Goal: Complete application form

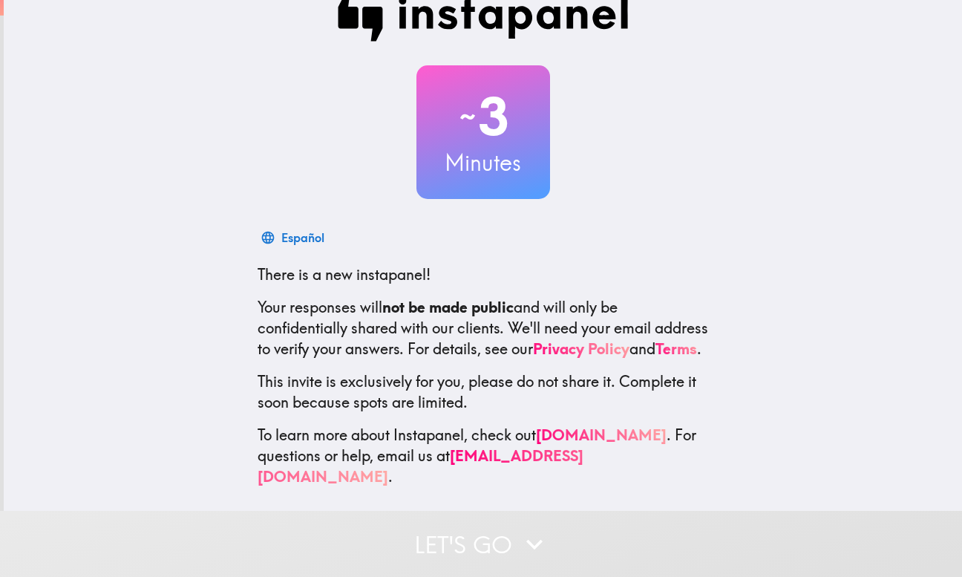
scroll to position [40, 0]
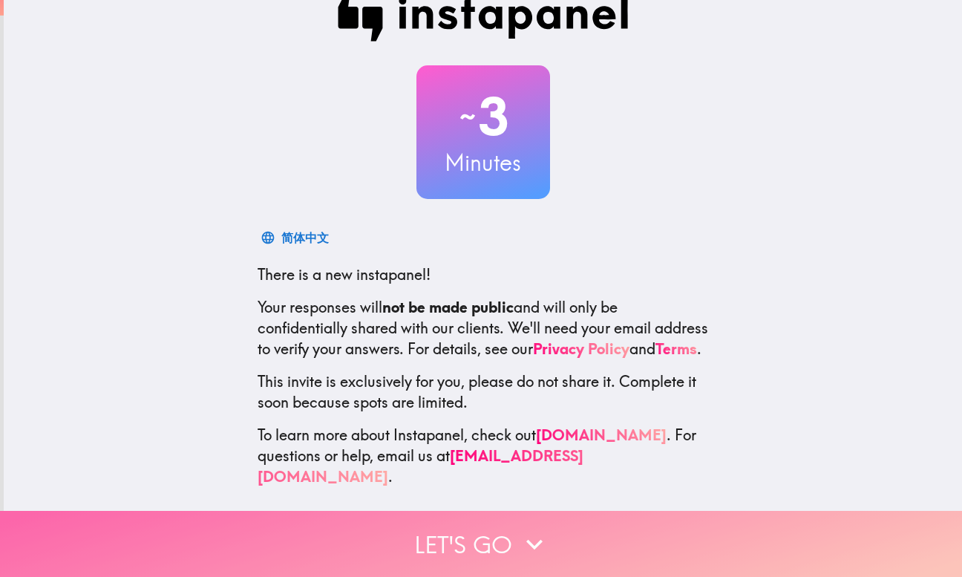
click at [462, 525] on button "Let's go" at bounding box center [481, 544] width 962 height 66
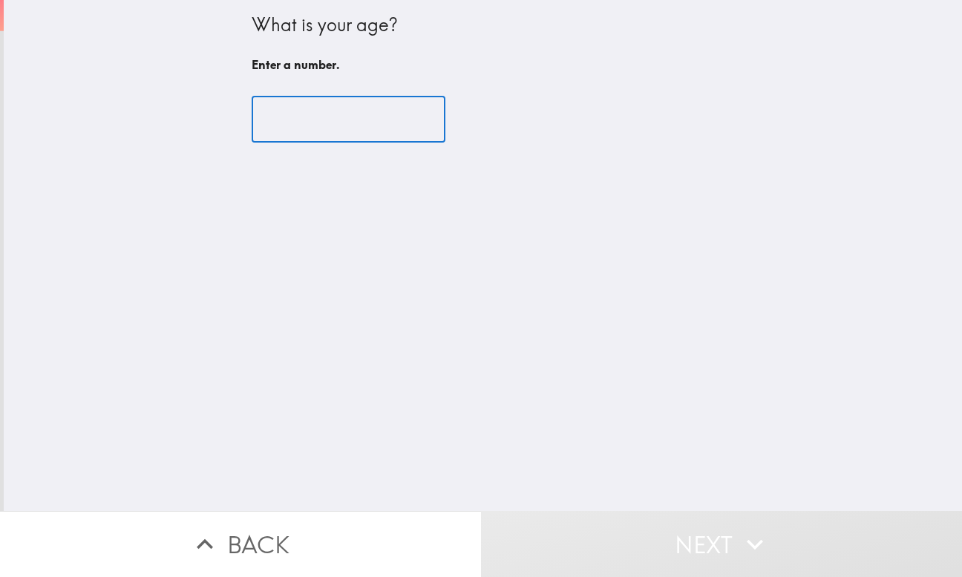
click at [336, 117] on input "number" at bounding box center [349, 120] width 194 height 46
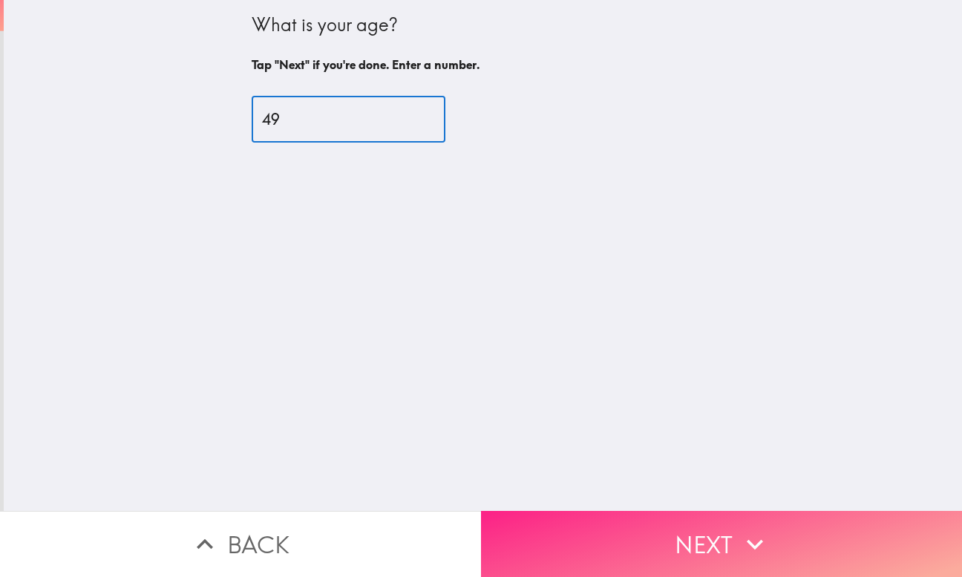
type input "49"
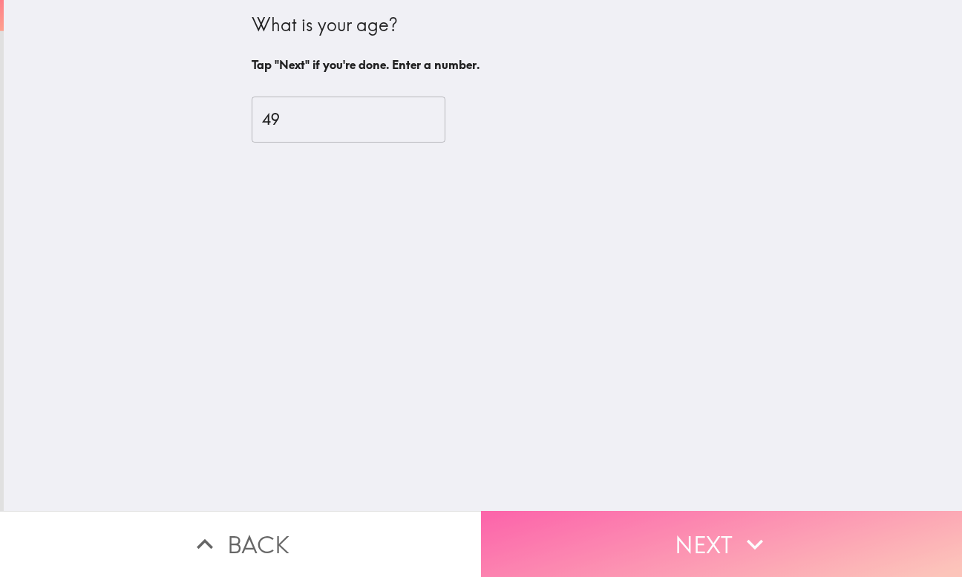
click at [570, 515] on button "Next" at bounding box center [721, 544] width 481 height 66
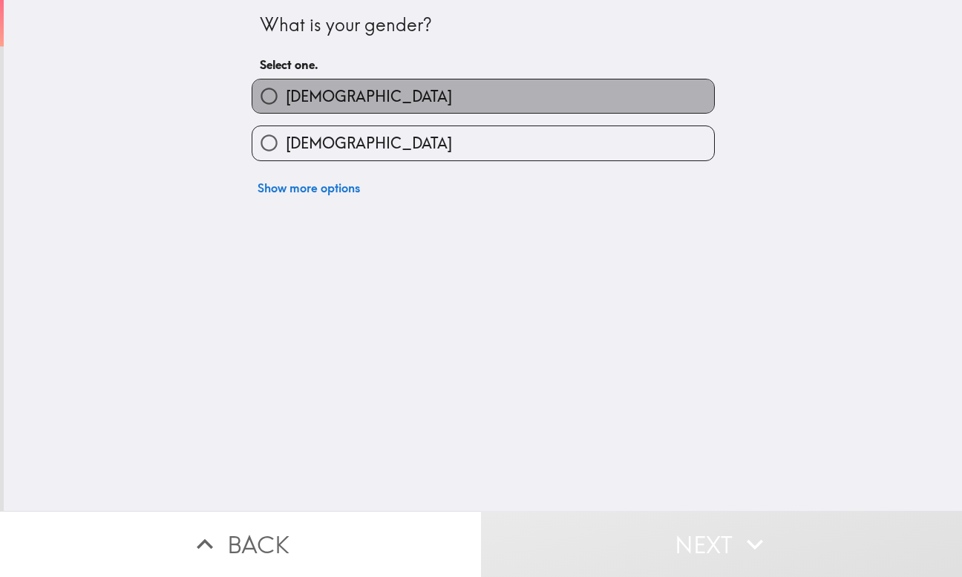
click at [416, 111] on label "[DEMOGRAPHIC_DATA]" at bounding box center [483, 95] width 462 height 33
click at [286, 111] on input "[DEMOGRAPHIC_DATA]" at bounding box center [268, 95] width 33 height 33
radio input "true"
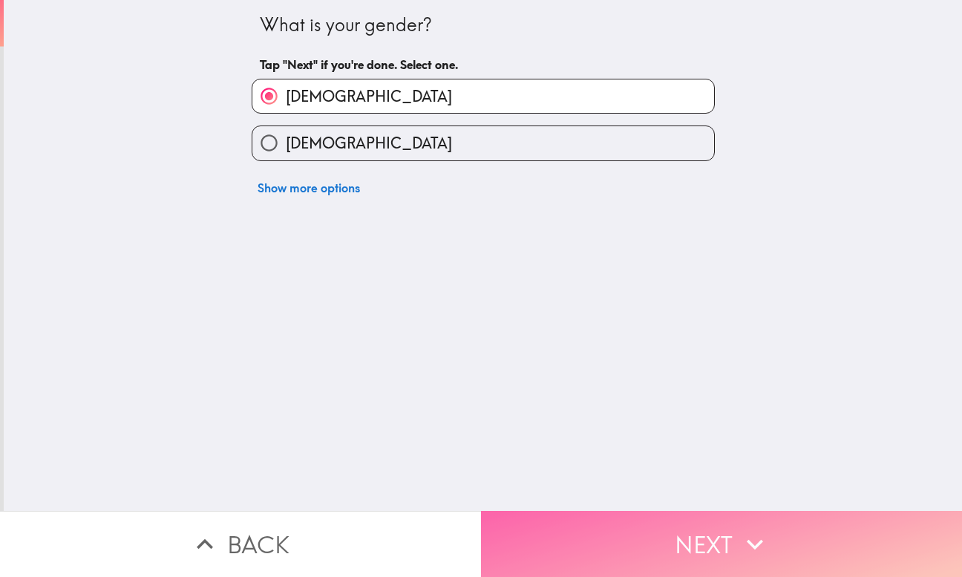
click at [594, 518] on button "Next" at bounding box center [721, 544] width 481 height 66
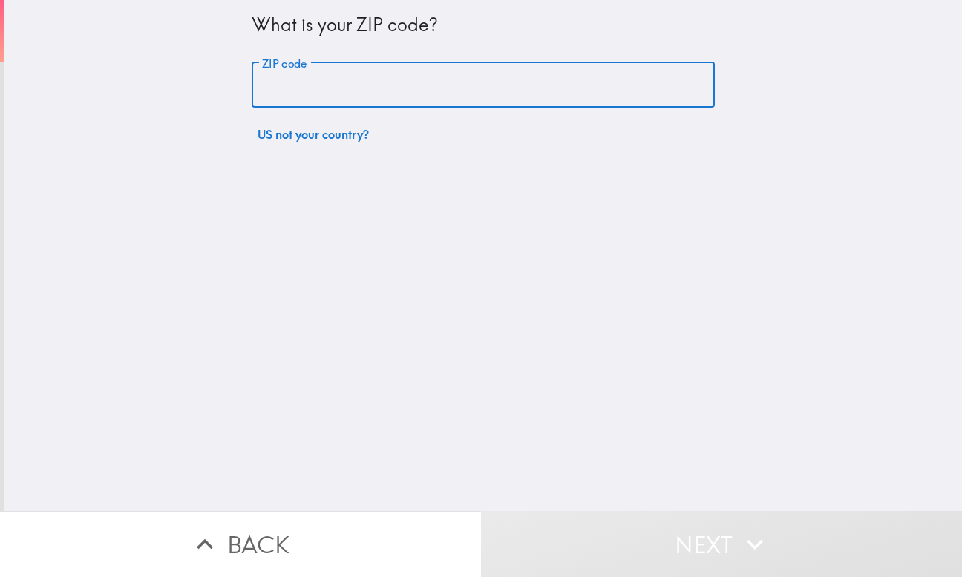
click at [400, 84] on input "ZIP code" at bounding box center [483, 85] width 463 height 46
type input "92553"
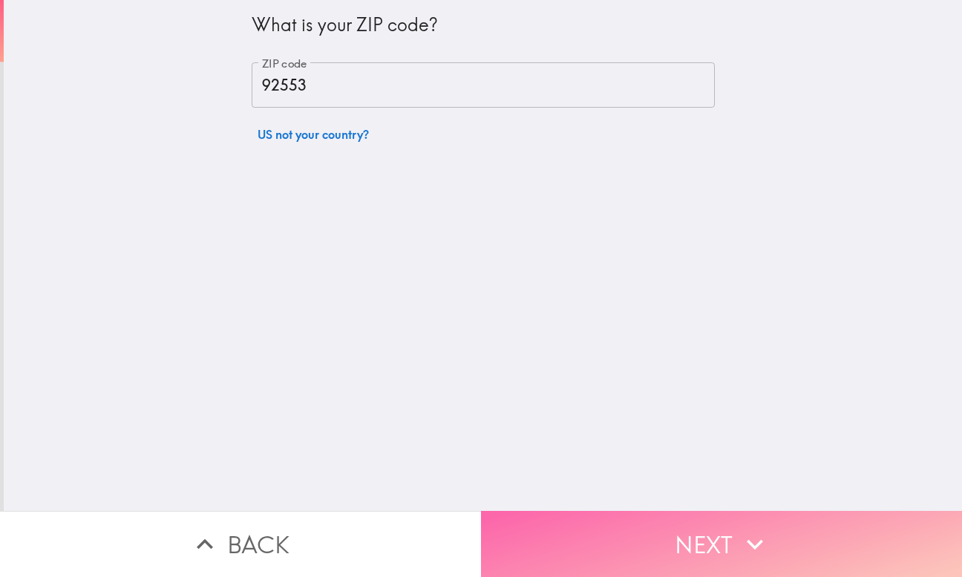
click at [587, 540] on button "Next" at bounding box center [721, 544] width 481 height 66
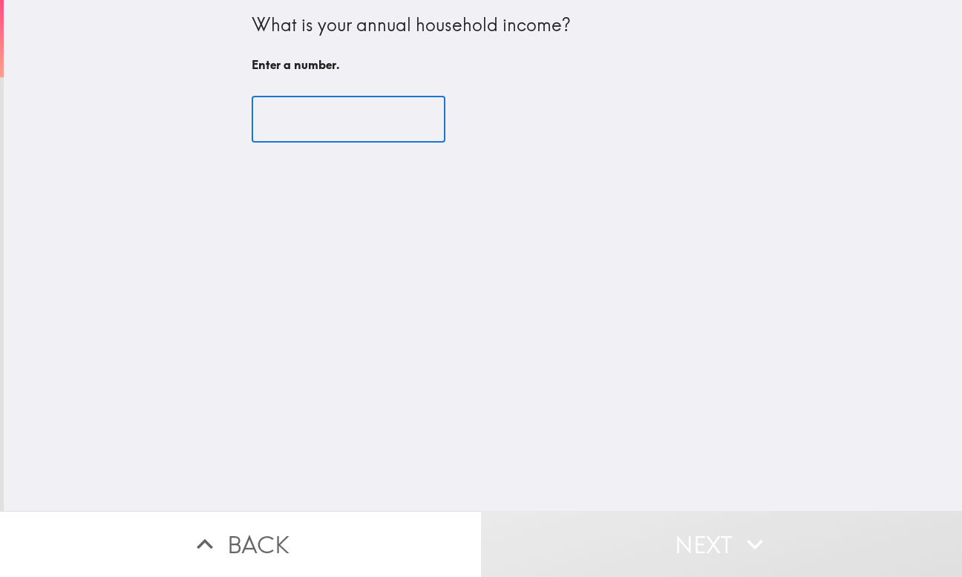
click at [358, 122] on input "number" at bounding box center [349, 120] width 194 height 46
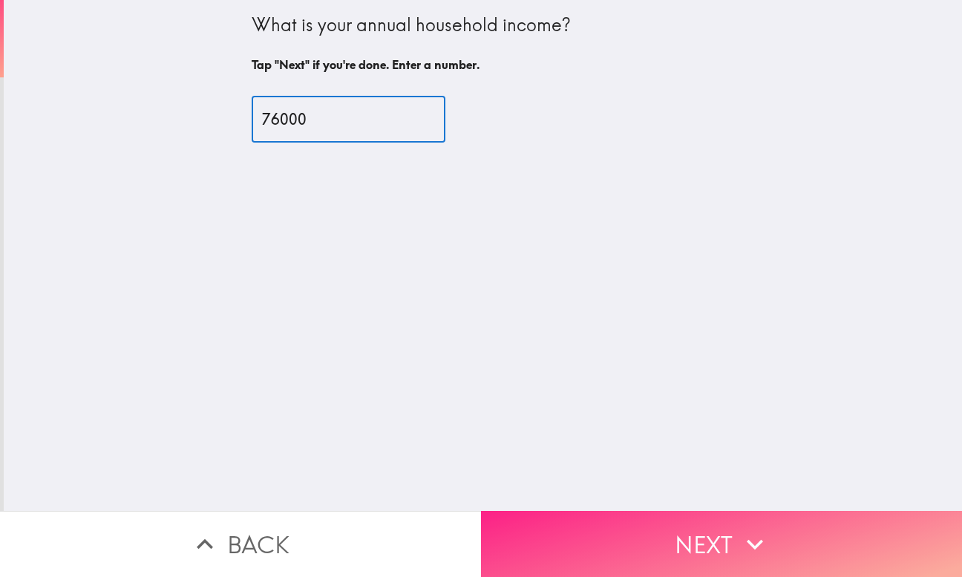
type input "76000"
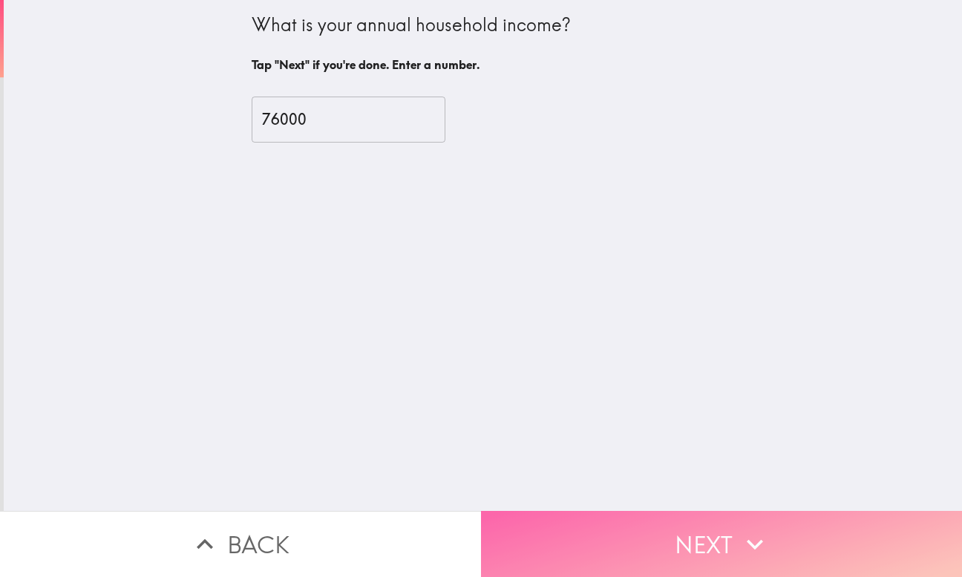
click at [604, 513] on button "Next" at bounding box center [721, 544] width 481 height 66
